Goal: Task Accomplishment & Management: Manage account settings

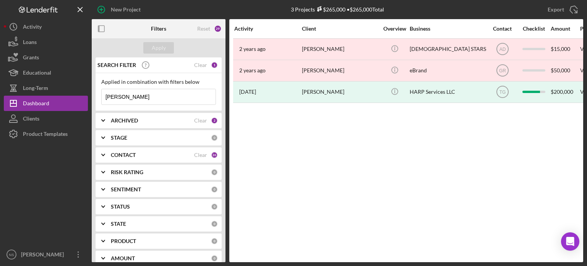
click at [134, 48] on div "Apply" at bounding box center [159, 47] width 134 height 19
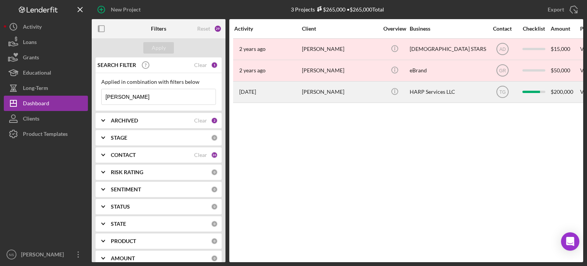
click at [308, 89] on div "[PERSON_NAME]" at bounding box center [340, 92] width 76 height 20
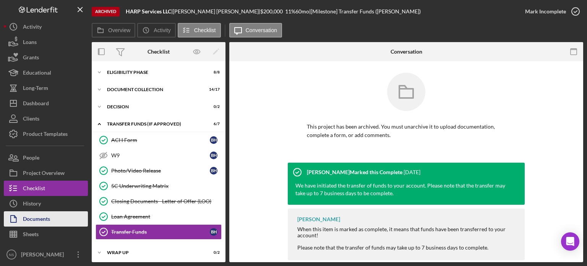
scroll to position [1, 0]
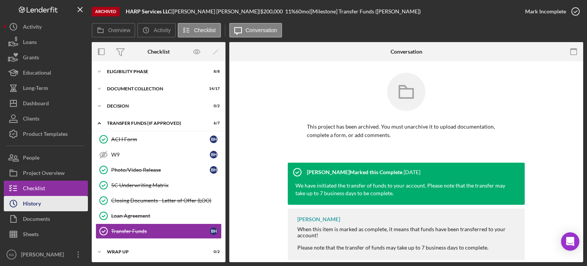
click at [27, 207] on div "History" at bounding box center [32, 204] width 18 height 17
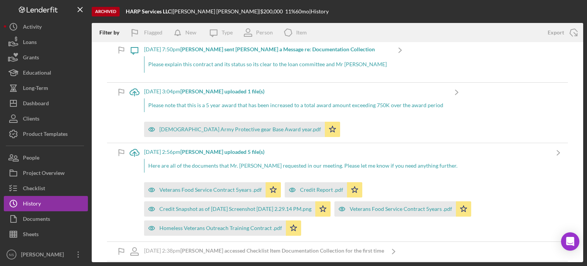
scroll to position [841, 0]
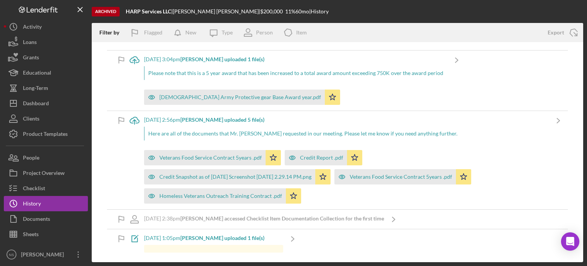
click at [500, 104] on div "Icon/Upload [DATE] 3:04pm [PERSON_NAME] uploaded 1 file(s) Please note that thi…" at bounding box center [337, 80] width 461 height 60
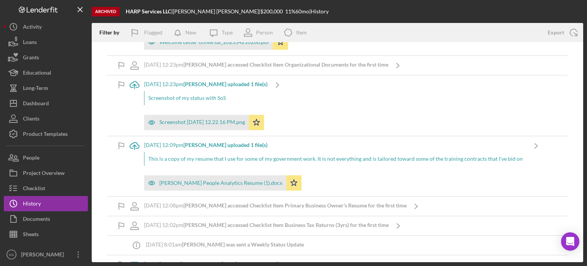
scroll to position [3945, 0]
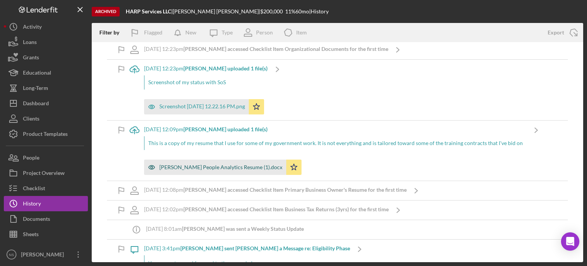
click at [185, 170] on div "[PERSON_NAME] People Analytics Resume (1).docx" at bounding box center [220, 167] width 123 height 6
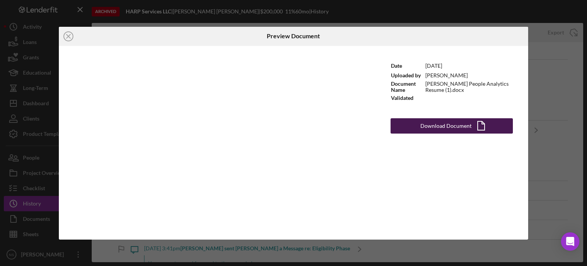
click at [431, 125] on div "Download Document" at bounding box center [445, 125] width 51 height 15
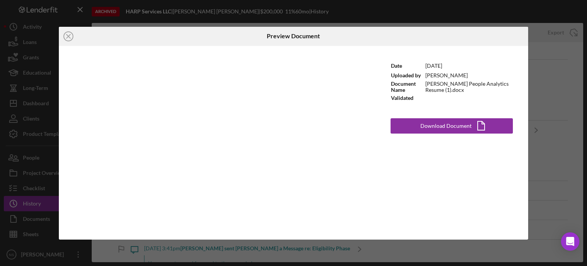
click at [81, 9] on div "Icon/Close Preview Document Date [DATE] Uploaded by [PERSON_NAME] Document Name…" at bounding box center [293, 133] width 587 height 266
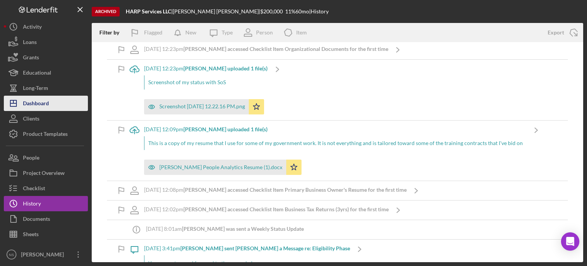
click at [43, 97] on div "Dashboard" at bounding box center [36, 104] width 26 height 17
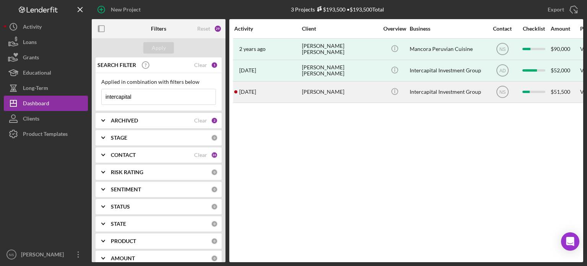
click at [256, 92] on time "[DATE]" at bounding box center [247, 92] width 17 height 6
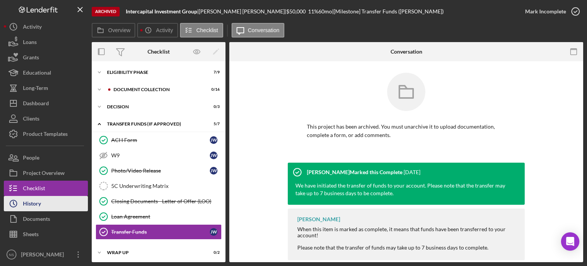
click at [49, 205] on button "Icon/History History" at bounding box center [46, 203] width 84 height 15
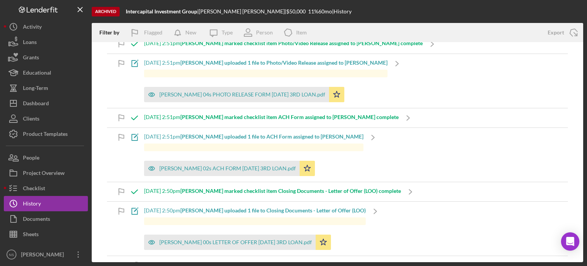
scroll to position [153, 0]
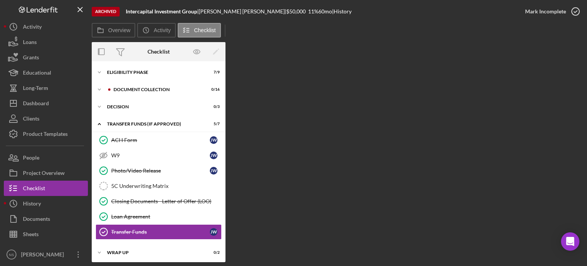
scroll to position [1, 0]
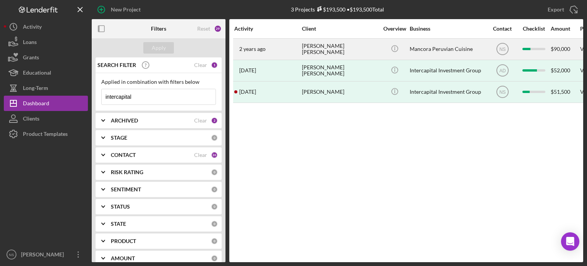
click at [324, 48] on div "[PERSON_NAME] [PERSON_NAME]" at bounding box center [340, 49] width 76 height 20
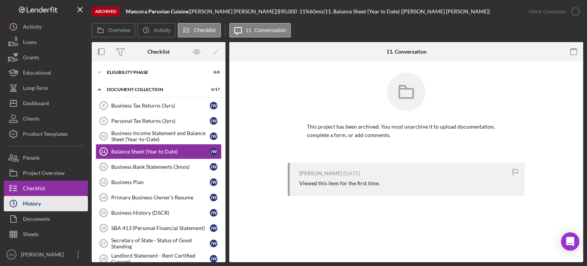
click at [34, 203] on div "History" at bounding box center [32, 204] width 18 height 17
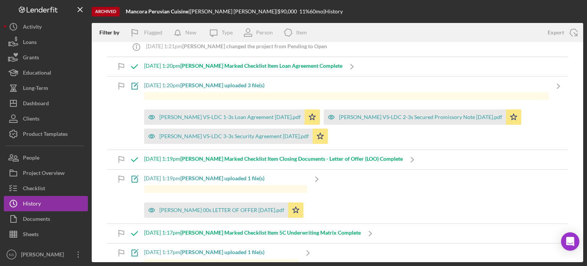
scroll to position [153, 0]
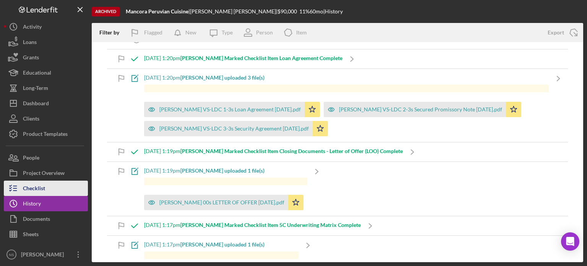
click at [55, 192] on button "Checklist" at bounding box center [46, 187] width 84 height 15
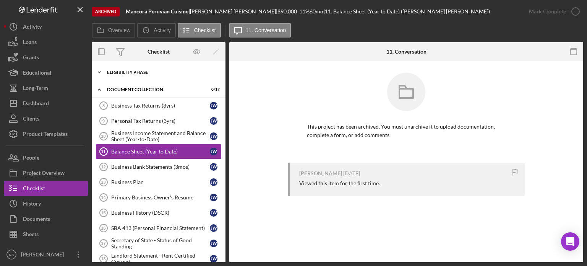
click at [98, 70] on icon "Icon/Expander" at bounding box center [99, 72] width 15 height 15
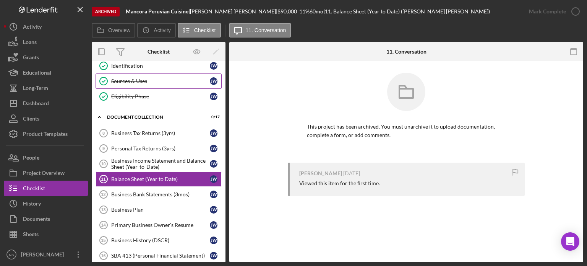
scroll to position [115, 0]
